Goal: Task Accomplishment & Management: Complete application form

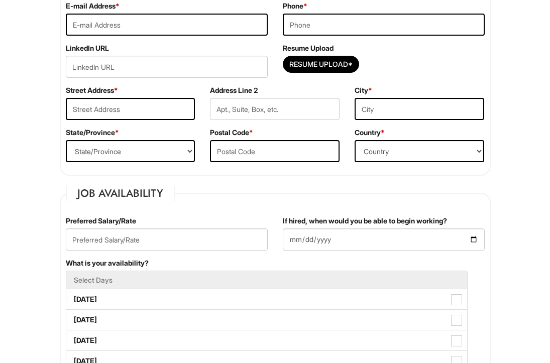
scroll to position [266, 0]
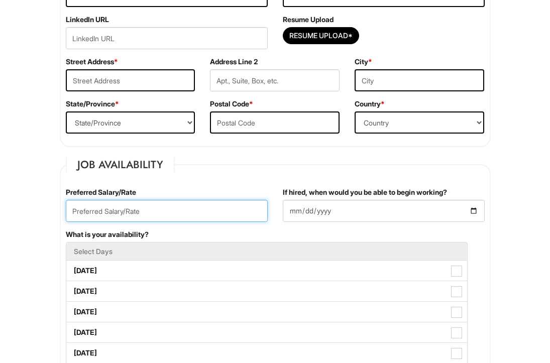
click at [121, 208] on input "text" at bounding box center [167, 211] width 202 height 22
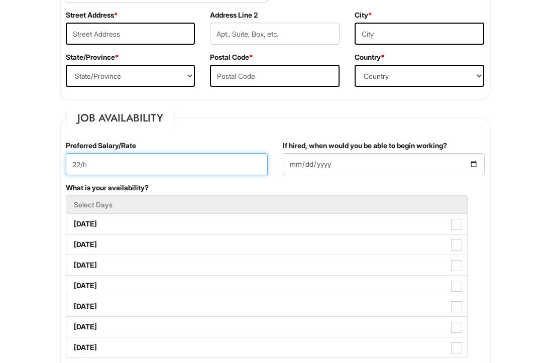
scroll to position [316, 0]
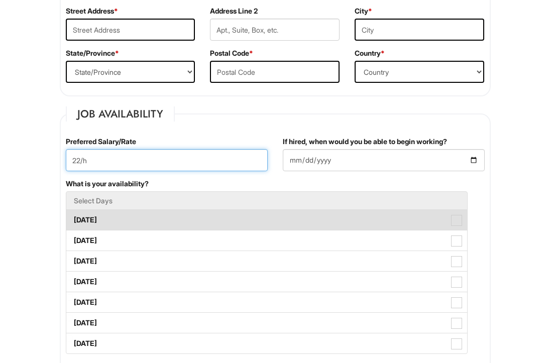
type input "22/h"
click at [112, 223] on label "[DATE]" at bounding box center [266, 220] width 401 height 20
click at [73, 218] on Available_Monday "[DATE]" at bounding box center [69, 215] width 7 height 7
checkbox Available_Monday "true"
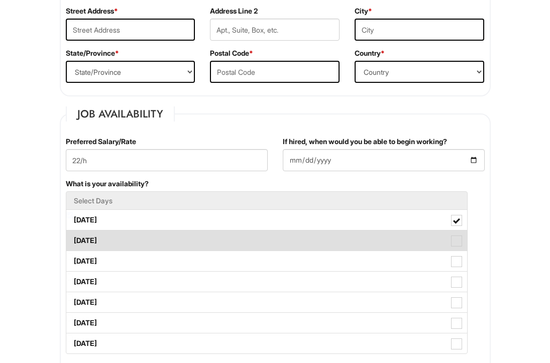
click at [109, 238] on label "[DATE]" at bounding box center [266, 240] width 401 height 20
click at [73, 238] on Available_Tuesday "[DATE]" at bounding box center [69, 236] width 7 height 7
checkbox Available_Tuesday "true"
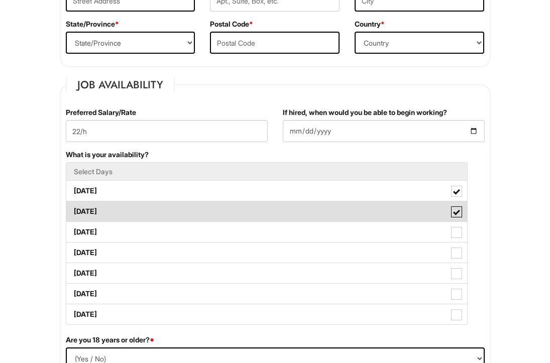
scroll to position [354, 0]
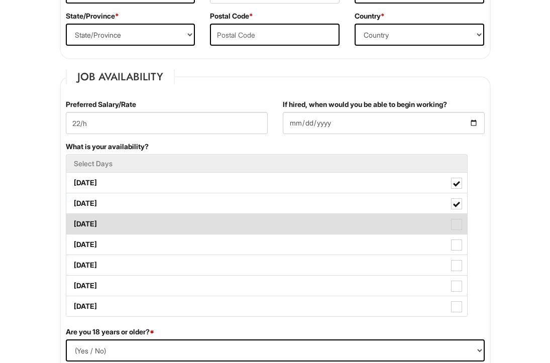
click at [110, 226] on label "[DATE]" at bounding box center [266, 224] width 401 height 20
click at [73, 222] on Available_Wednesday "[DATE]" at bounding box center [69, 219] width 7 height 7
checkbox Available_Wednesday "true"
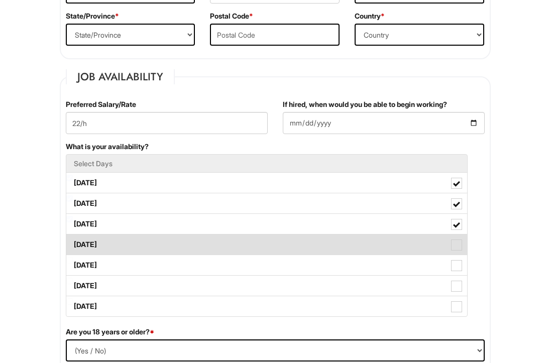
click at [109, 237] on label "[DATE]" at bounding box center [266, 245] width 401 height 20
click at [73, 237] on Available_Thursday "[DATE]" at bounding box center [69, 240] width 7 height 7
checkbox Available_Thursday "true"
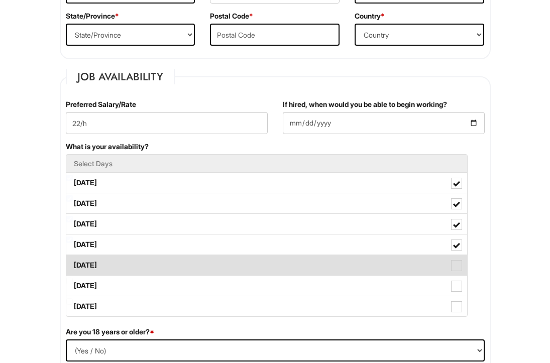
click at [108, 260] on label "[DATE]" at bounding box center [266, 265] width 401 height 20
click at [73, 260] on Available_Friday "[DATE]" at bounding box center [69, 260] width 7 height 7
checkbox Available_Friday "true"
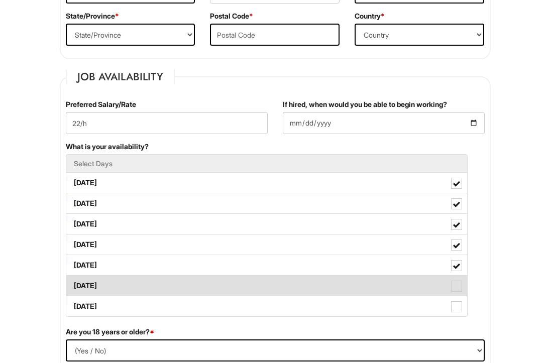
click at [107, 283] on label "[DATE]" at bounding box center [266, 286] width 401 height 20
click at [73, 283] on Available_Saturday "[DATE]" at bounding box center [69, 281] width 7 height 7
checkbox Available_Saturday "true"
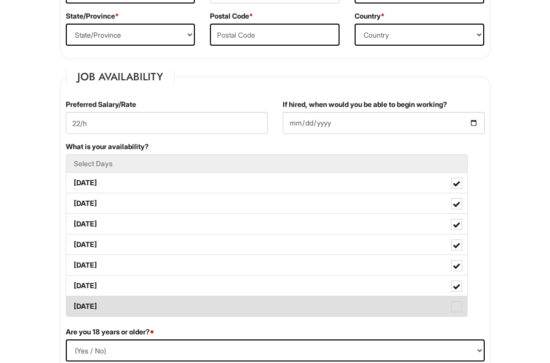
click at [108, 298] on label "[DATE]" at bounding box center [266, 306] width 401 height 20
click at [73, 298] on Available_Sunday "[DATE]" at bounding box center [69, 301] width 7 height 7
checkbox Available_Sunday "true"
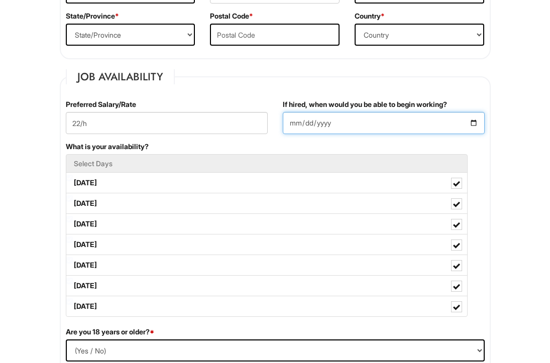
click at [300, 122] on input "If hired, when would you be able to begin working?" at bounding box center [384, 123] width 202 height 22
type input "[DATE]"
click at [320, 90] on fieldset "Job Availability Preferred Salary/Rate 22/h If hired, when would you be able to…" at bounding box center [275, 274] width 431 height 410
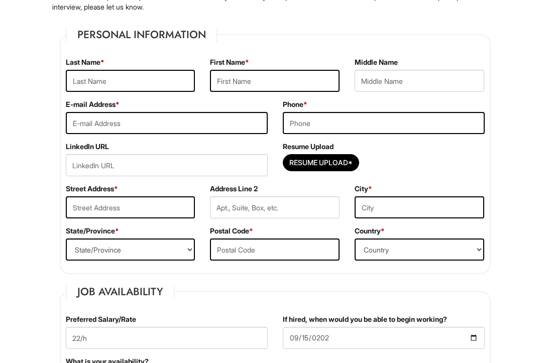
scroll to position [121, 0]
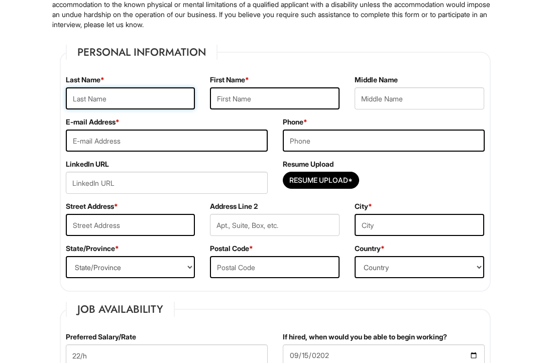
click at [134, 98] on input "text" at bounding box center [131, 98] width 130 height 22
type input "Shi"
type input "Jiawei"
type input "[STREET_ADDRESS]"
type input "[GEOGRAPHIC_DATA]"
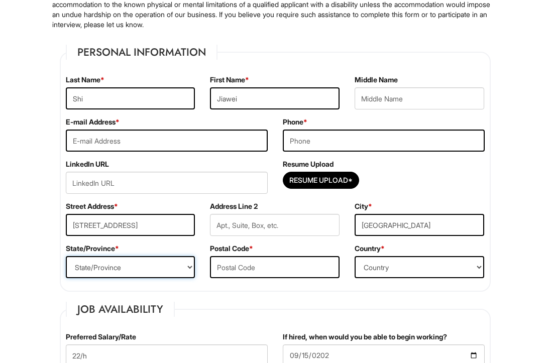
select select "NC"
type input "27455"
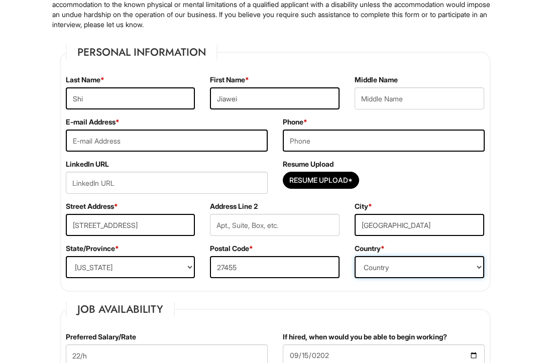
select select "[GEOGRAPHIC_DATA]"
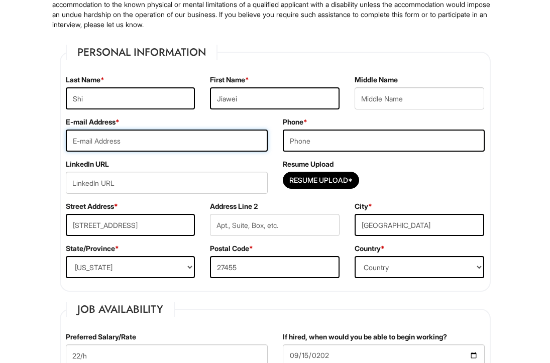
click at [175, 134] on input "email" at bounding box center [167, 141] width 202 height 22
type input "[EMAIL_ADDRESS][DOMAIN_NAME]"
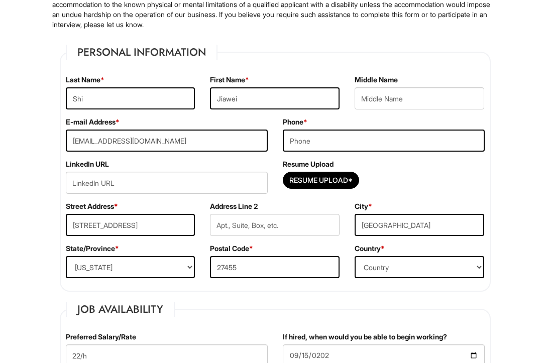
type input "3363373454"
click at [175, 184] on input "url" at bounding box center [167, 183] width 202 height 22
click at [124, 183] on input "url" at bounding box center [167, 183] width 202 height 22
paste input "[URL][DOMAIN_NAME][PERSON_NAME]"
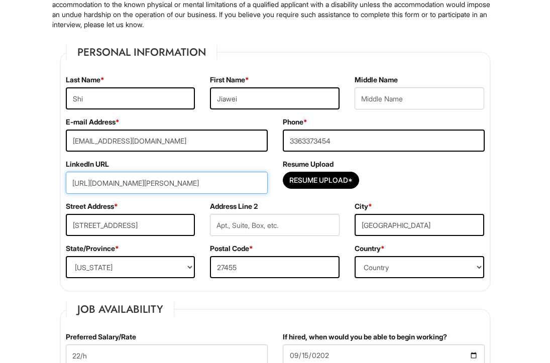
scroll to position [0, 6]
type input "[URL][DOMAIN_NAME][PERSON_NAME]"
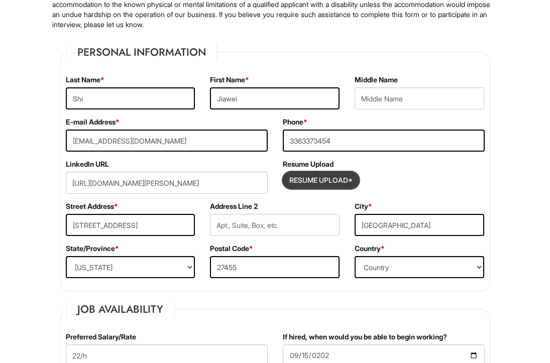
click at [329, 179] on input "Resume Upload*" at bounding box center [320, 180] width 75 height 16
type input "C:\fakepath\Resume_Jiawei Shi.pdf"
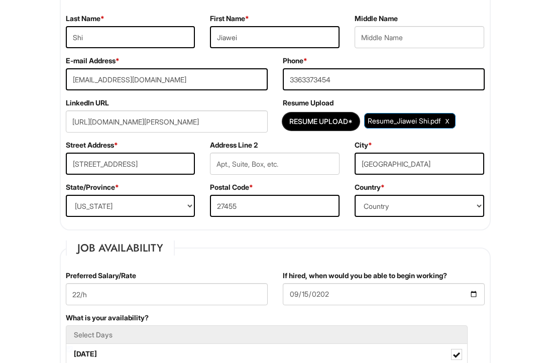
scroll to position [193, 0]
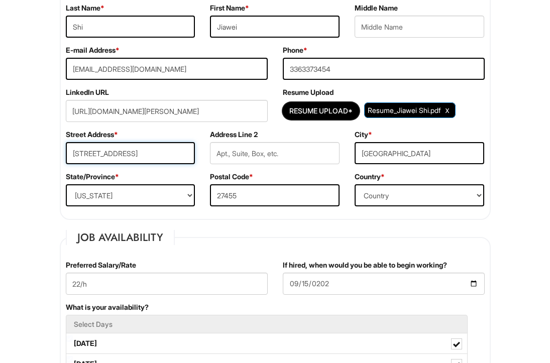
click at [152, 150] on input "[STREET_ADDRESS]" at bounding box center [131, 153] width 130 height 22
type input "[STREET_ADDRESS]"
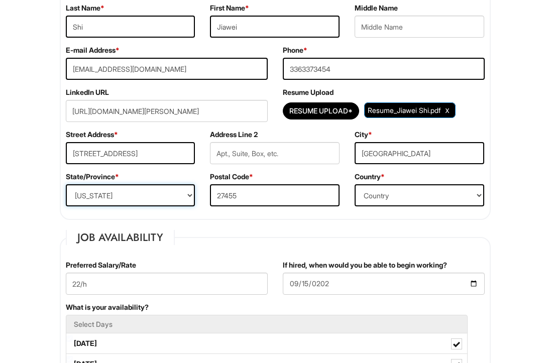
click at [153, 200] on select "State/Province [US_STATE] [US_STATE] [US_STATE] [US_STATE] [US_STATE] [US_STATE…" at bounding box center [131, 195] width 130 height 22
select select "NJ"
drag, startPoint x: 253, startPoint y: 192, endPoint x: 153, endPoint y: 187, distance: 100.1
click at [153, 187] on div "State/Province * State/Province [US_STATE] [US_STATE] [US_STATE] [US_STATE] [US…" at bounding box center [275, 193] width 434 height 42
type input "07306"
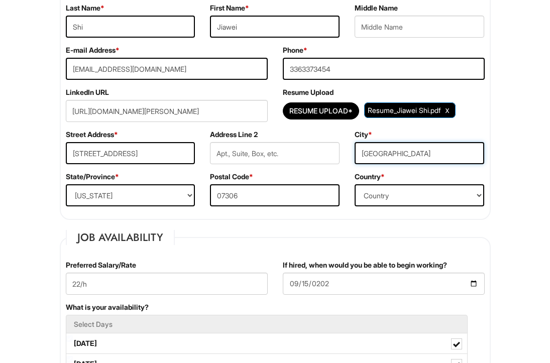
click at [411, 159] on input "[GEOGRAPHIC_DATA]" at bounding box center [420, 153] width 130 height 22
type input "[GEOGRAPHIC_DATA]"
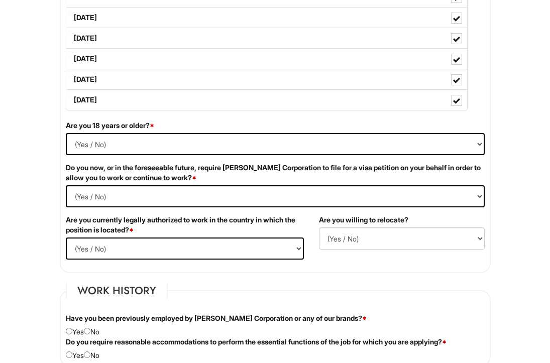
scroll to position [565, 0]
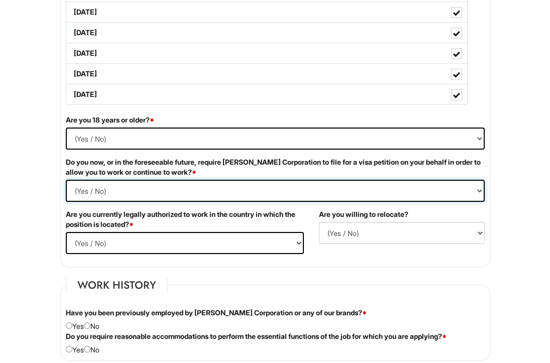
click at [211, 188] on Required "(Yes / No) Yes No" at bounding box center [275, 191] width 419 height 22
select Required "No"
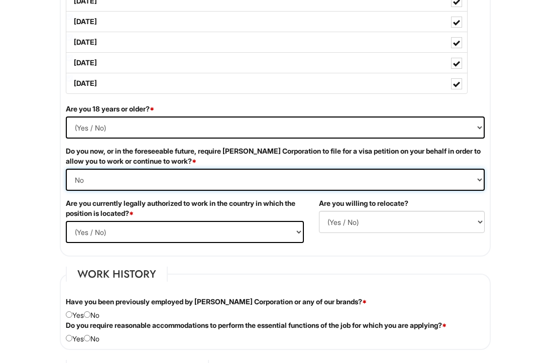
click at [182, 173] on Required "(Yes / No) Yes No" at bounding box center [275, 180] width 419 height 22
select Required
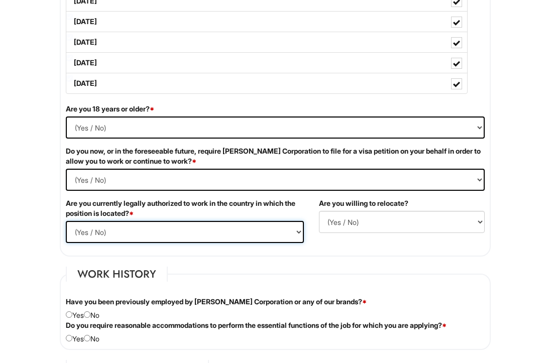
click at [167, 226] on select "(Yes / No) Yes No" at bounding box center [185, 232] width 238 height 22
select select "Yes"
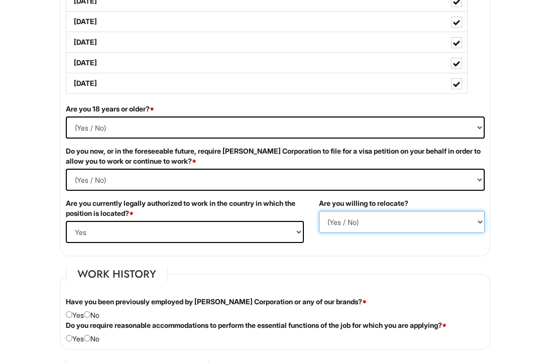
click at [390, 221] on select "(Yes / No) No Yes" at bounding box center [402, 222] width 166 height 22
select select "Y"
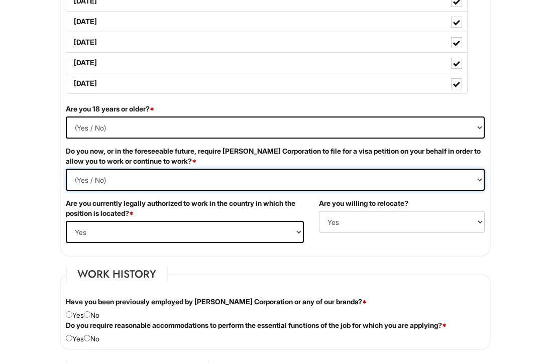
click at [143, 176] on Required "(Yes / No) Yes No" at bounding box center [275, 180] width 419 height 22
select Required "Yes"
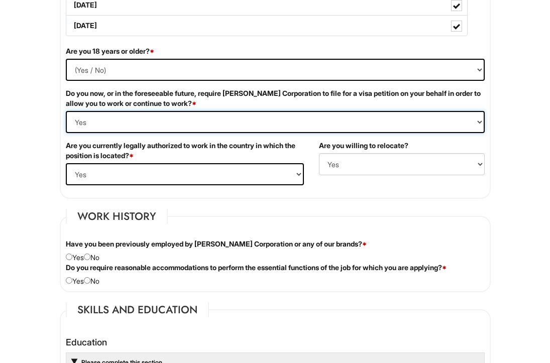
scroll to position [660, 0]
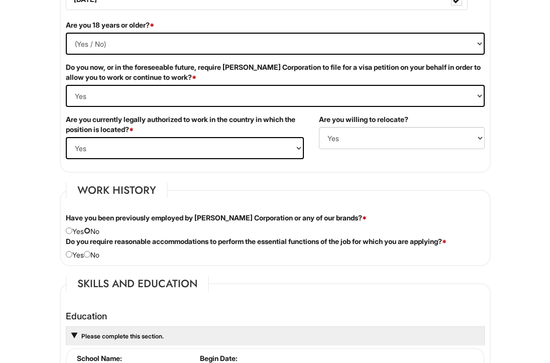
click at [90, 234] on input "radio" at bounding box center [87, 230] width 7 height 7
radio input "true"
click at [90, 257] on input "radio" at bounding box center [87, 254] width 7 height 7
radio input "true"
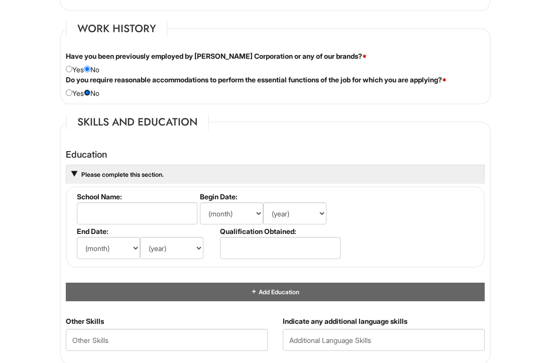
scroll to position [847, 0]
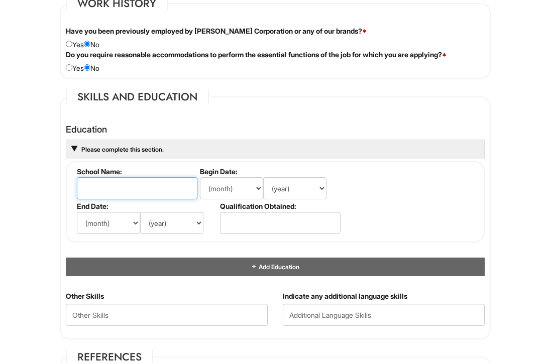
click at [123, 184] on input "text" at bounding box center [137, 188] width 121 height 22
type input "[GEOGRAPHIC_DATA]"
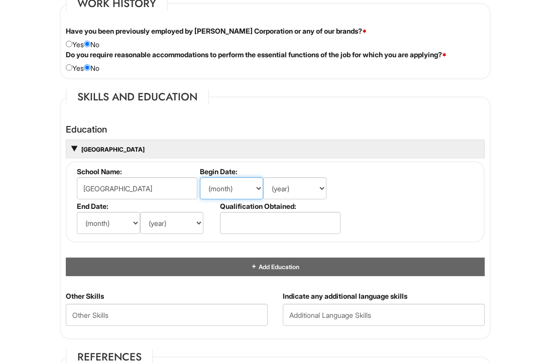
click at [236, 188] on select "(month) Jan Feb Mar Apr May Jun [DATE] Aug Sep Oct Nov Dec" at bounding box center [231, 188] width 63 height 22
click at [238, 179] on select "(month) Jan Feb Mar Apr May Jun [DATE] Aug Sep Oct Nov Dec" at bounding box center [231, 188] width 63 height 22
select select "8"
click at [303, 186] on select "(year) 2029 2028 2027 2026 2025 2024 2023 2022 2021 2020 2019 2018 2017 2016 20…" at bounding box center [294, 188] width 63 height 22
select select "2022"
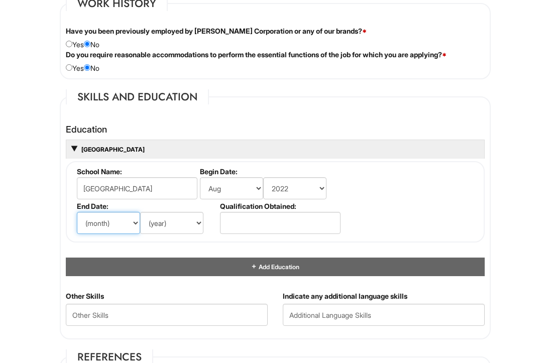
click at [115, 223] on select "(month) Jan Feb Mar Apr May Jun [DATE] Aug Sep Oct Nov Dec" at bounding box center [108, 223] width 63 height 22
select select "8"
click at [166, 223] on select "(year) 2029 2028 2027 2026 2025 2024 2023 2022 2021 2020 2019 2018 2017 2016 20…" at bounding box center [171, 223] width 63 height 22
select select "2025"
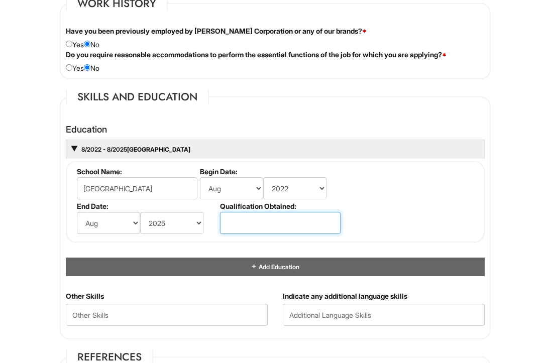
click at [241, 222] on input "text" at bounding box center [280, 223] width 121 height 22
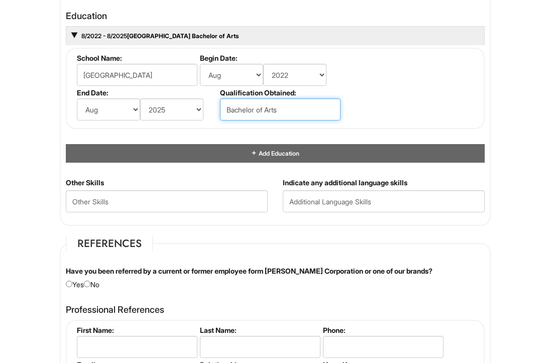
scroll to position [968, 0]
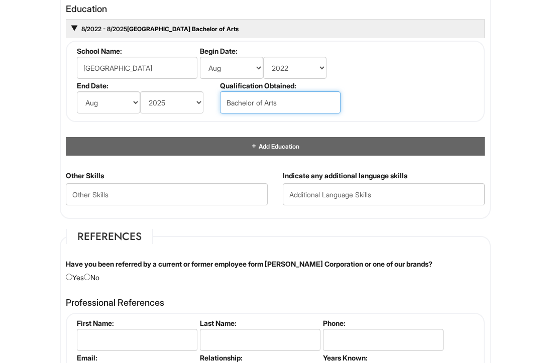
type input "Bachelor of Arts"
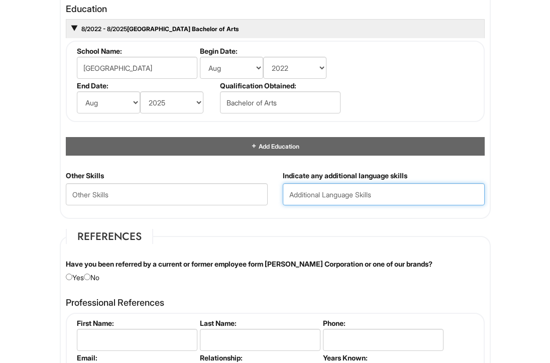
click at [339, 195] on input "text" at bounding box center [384, 194] width 202 height 22
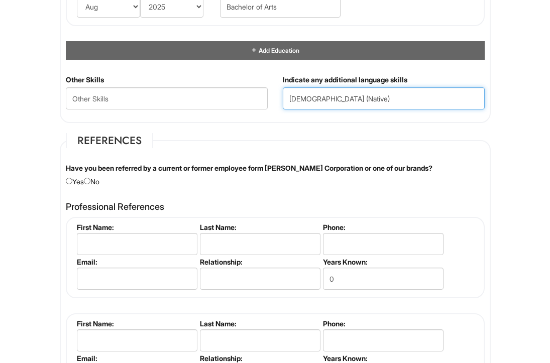
scroll to position [1062, 0]
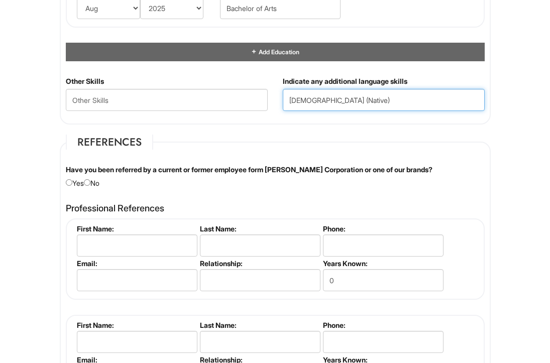
type input "[DEMOGRAPHIC_DATA] (Native)"
click at [90, 183] on input "radio" at bounding box center [87, 182] width 7 height 7
radio input "true"
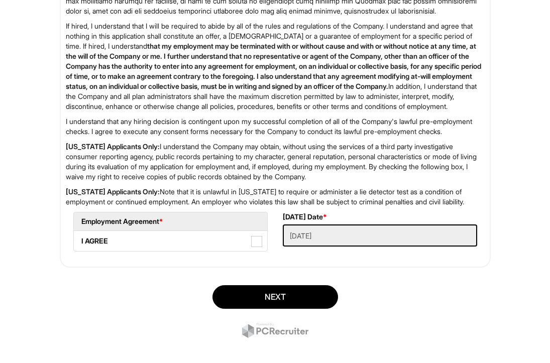
scroll to position [1596, 0]
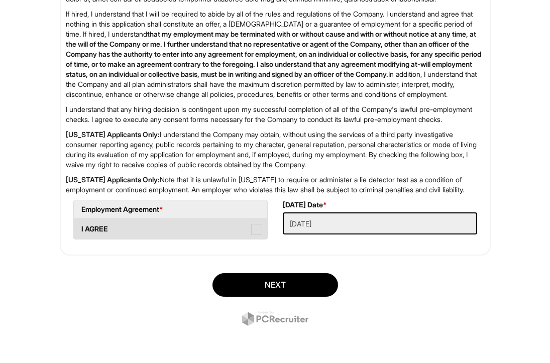
click at [259, 235] on span at bounding box center [256, 229] width 11 height 11
click at [80, 227] on AGREE "I AGREE" at bounding box center [77, 224] width 7 height 7
checkbox AGREE "true"
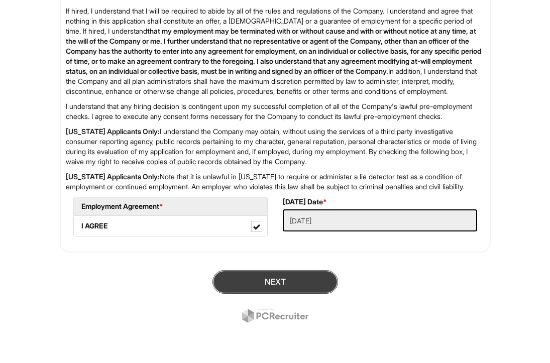
click at [278, 281] on button "Next" at bounding box center [275, 282] width 126 height 24
click at [270, 285] on button "SUBMIT" at bounding box center [275, 282] width 126 height 24
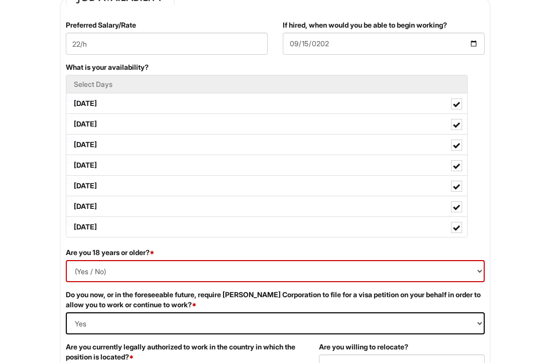
scroll to position [457, 0]
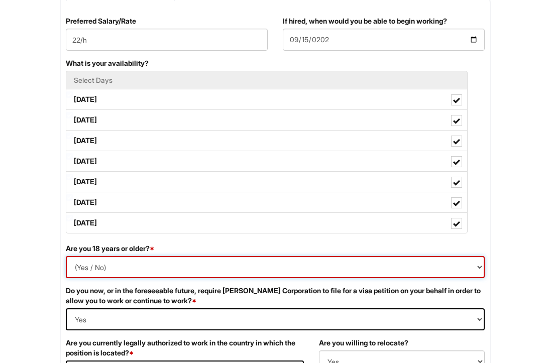
click at [203, 272] on select "(Yes / No) Yes No" at bounding box center [275, 267] width 419 height 22
select select "Yes"
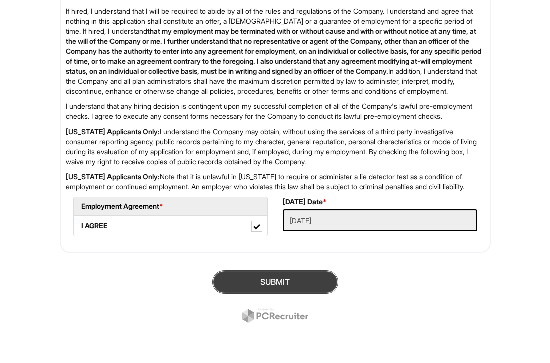
click at [246, 283] on button "SUBMIT" at bounding box center [275, 282] width 126 height 24
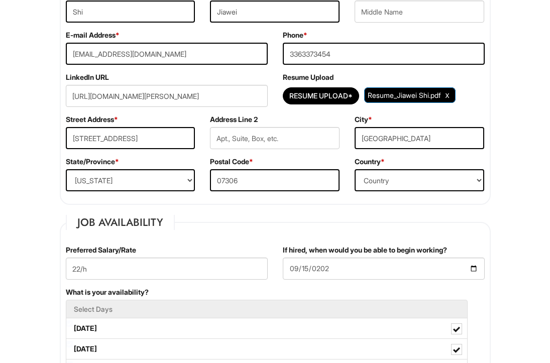
scroll to position [271, 0]
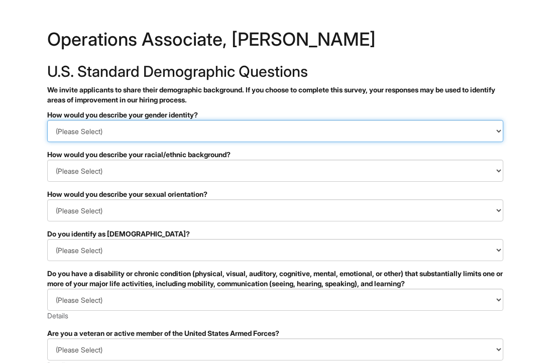
click at [127, 135] on select "(Please Select) Man Woman [DEMOGRAPHIC_DATA] I prefer to self-describe I don't …" at bounding box center [275, 131] width 456 height 22
select select "Woman"
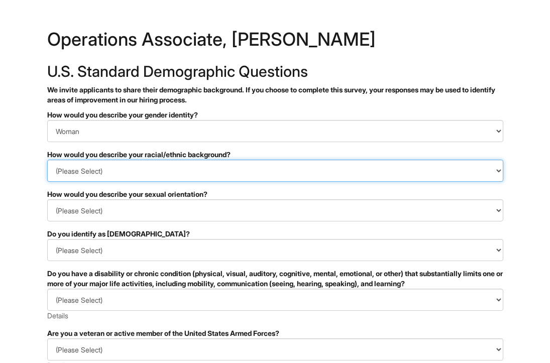
click at [123, 171] on select "(Please Select) [DEMOGRAPHIC_DATA] or of [DEMOGRAPHIC_DATA] descent [DEMOGRAPHI…" at bounding box center [275, 171] width 456 height 22
click at [120, 175] on select "(Please Select) [DEMOGRAPHIC_DATA] or of [DEMOGRAPHIC_DATA] descent [DEMOGRAPHI…" at bounding box center [275, 171] width 456 height 22
select select "South Asian"
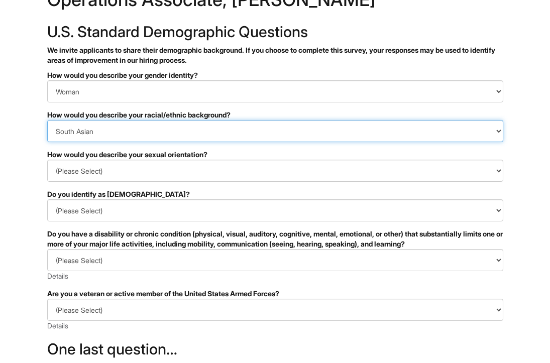
scroll to position [49, 0]
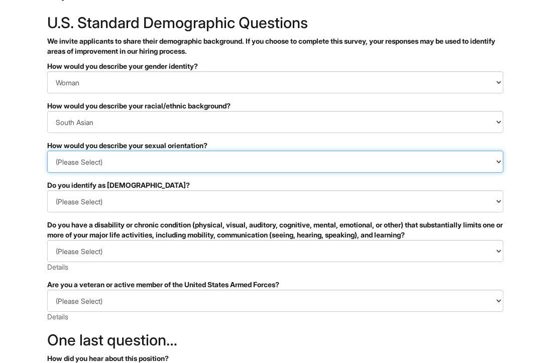
click at [122, 165] on select "(Please Select) [DEMOGRAPHIC_DATA] [DEMOGRAPHIC_DATA] and/or [DEMOGRAPHIC_DATA]…" at bounding box center [275, 162] width 456 height 22
select select "[DEMOGRAPHIC_DATA]"
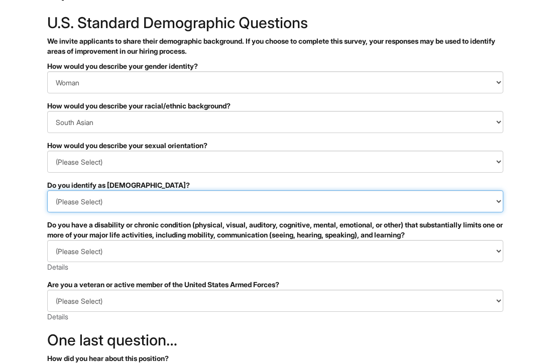
click at [115, 199] on select "(Please Select) Yes No I prefer to self-describe I don't wish to answer" at bounding box center [275, 201] width 456 height 22
select select "No"
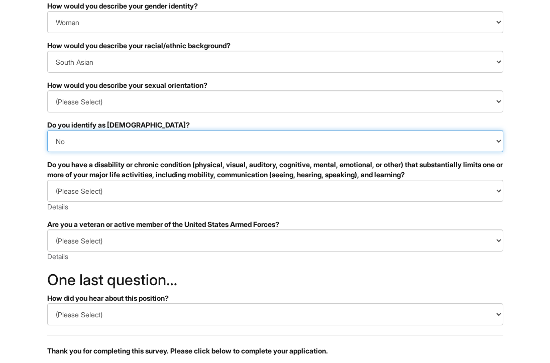
scroll to position [124, 0]
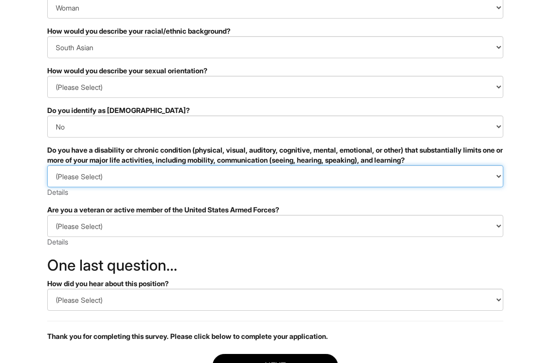
click at [115, 171] on select "(Please Select) YES, I HAVE A DISABILITY (or previously had a disability) NO, I…" at bounding box center [275, 176] width 456 height 22
select select "NO, I DON'T HAVE A DISABILITY"
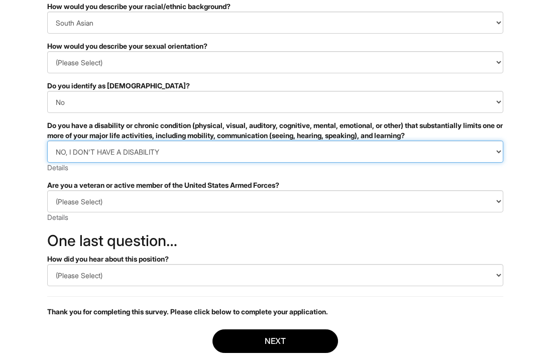
scroll to position [150, 0]
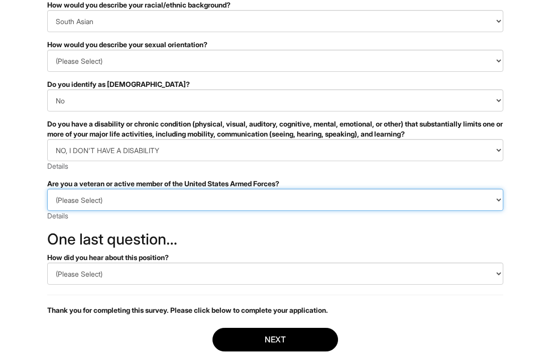
click at [121, 201] on select "(Please Select) I IDENTIFY AS ONE OR MORE OF THE CLASSIFICATIONS OF PROTECTED V…" at bounding box center [275, 200] width 456 height 22
select select "I AM NOT A PROTECTED VETERAN"
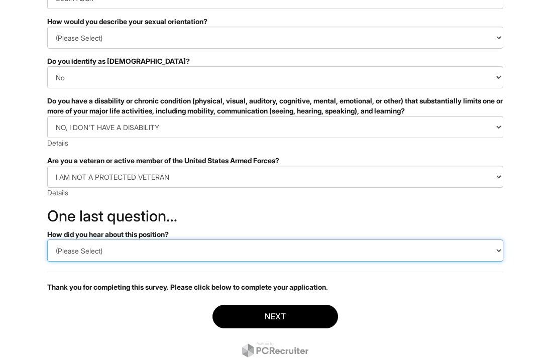
click at [115, 252] on select "(Please Select) CareerBuilder Indeed LinkedIn Monster Referral Other" at bounding box center [275, 251] width 456 height 22
select select "LinkedIn"
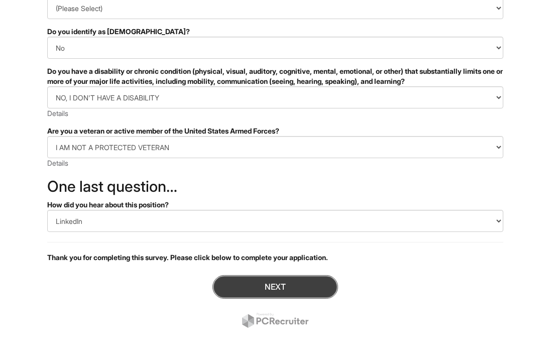
click at [276, 292] on button "Next" at bounding box center [275, 287] width 126 height 24
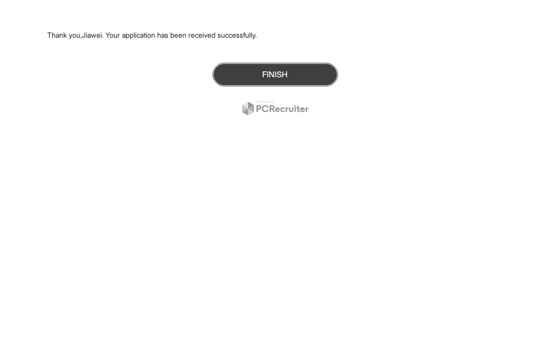
click at [289, 73] on button "Finish" at bounding box center [275, 75] width 126 height 24
